Goal: Find specific page/section: Find specific page/section

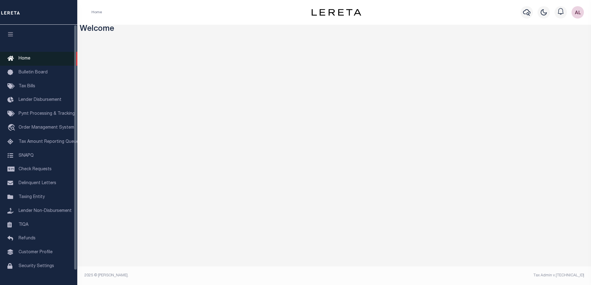
click at [28, 59] on span "Home" at bounding box center [25, 59] width 12 height 4
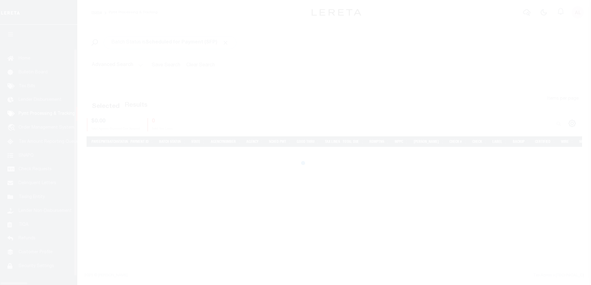
select select "1000"
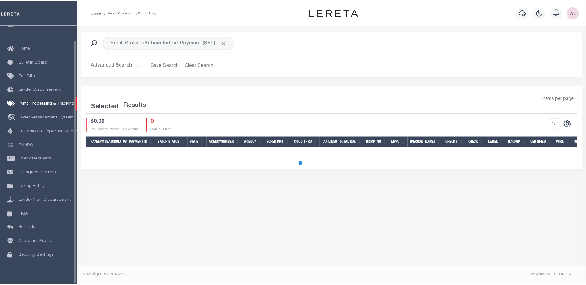
scroll to position [15, 0]
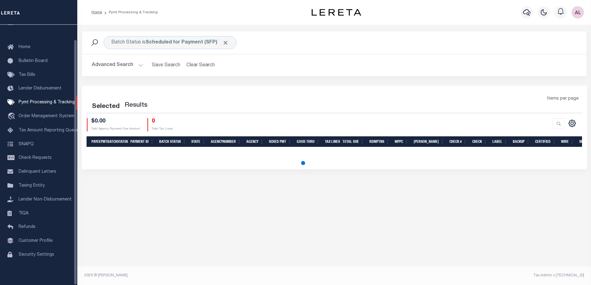
select select "1000"
